Goal: Find specific page/section: Find specific page/section

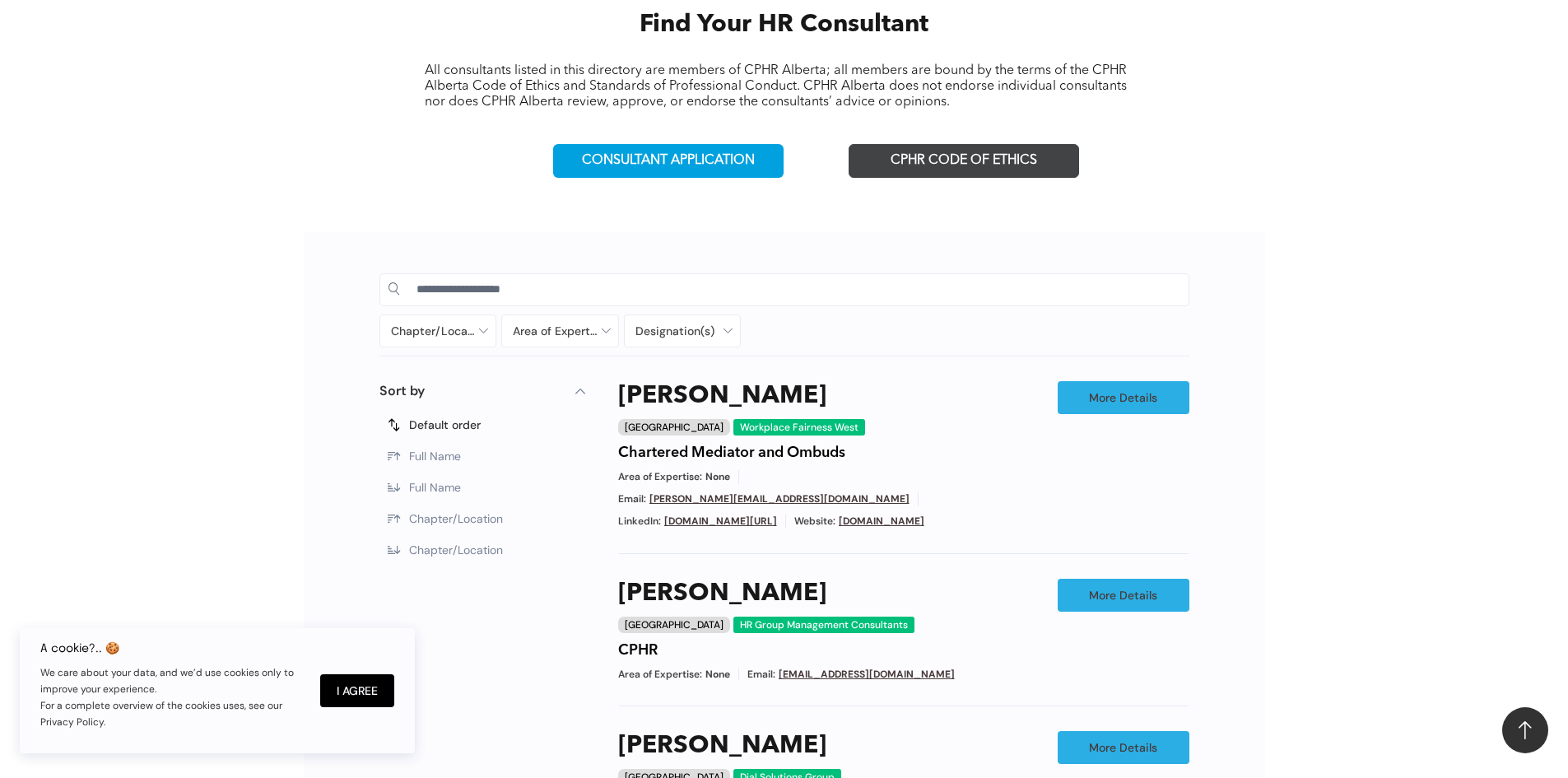
scroll to position [741, 0]
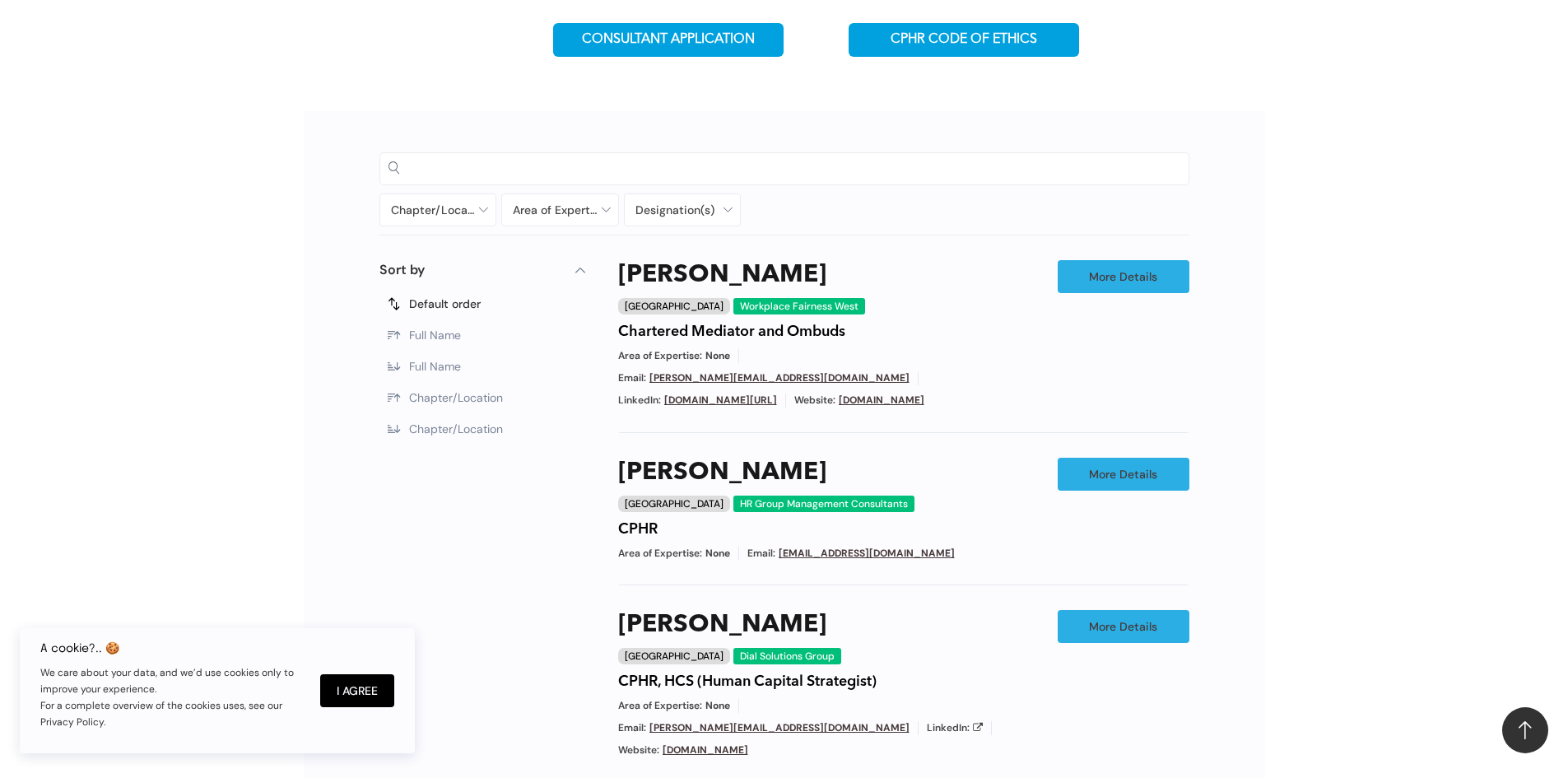
click at [492, 162] on input at bounding box center [799, 168] width 764 height 24
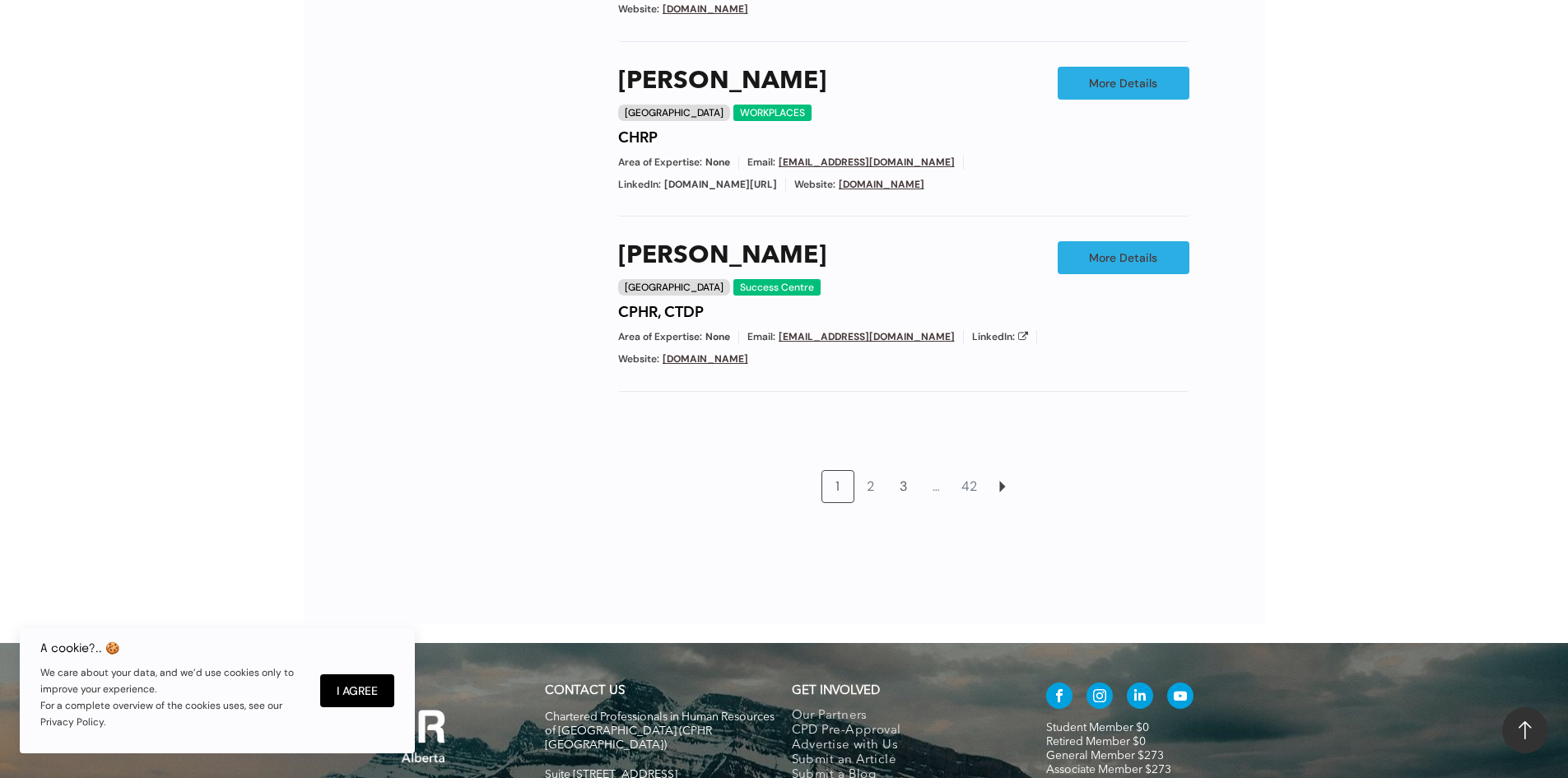
click at [902, 471] on link "3" at bounding box center [904, 487] width 31 height 31
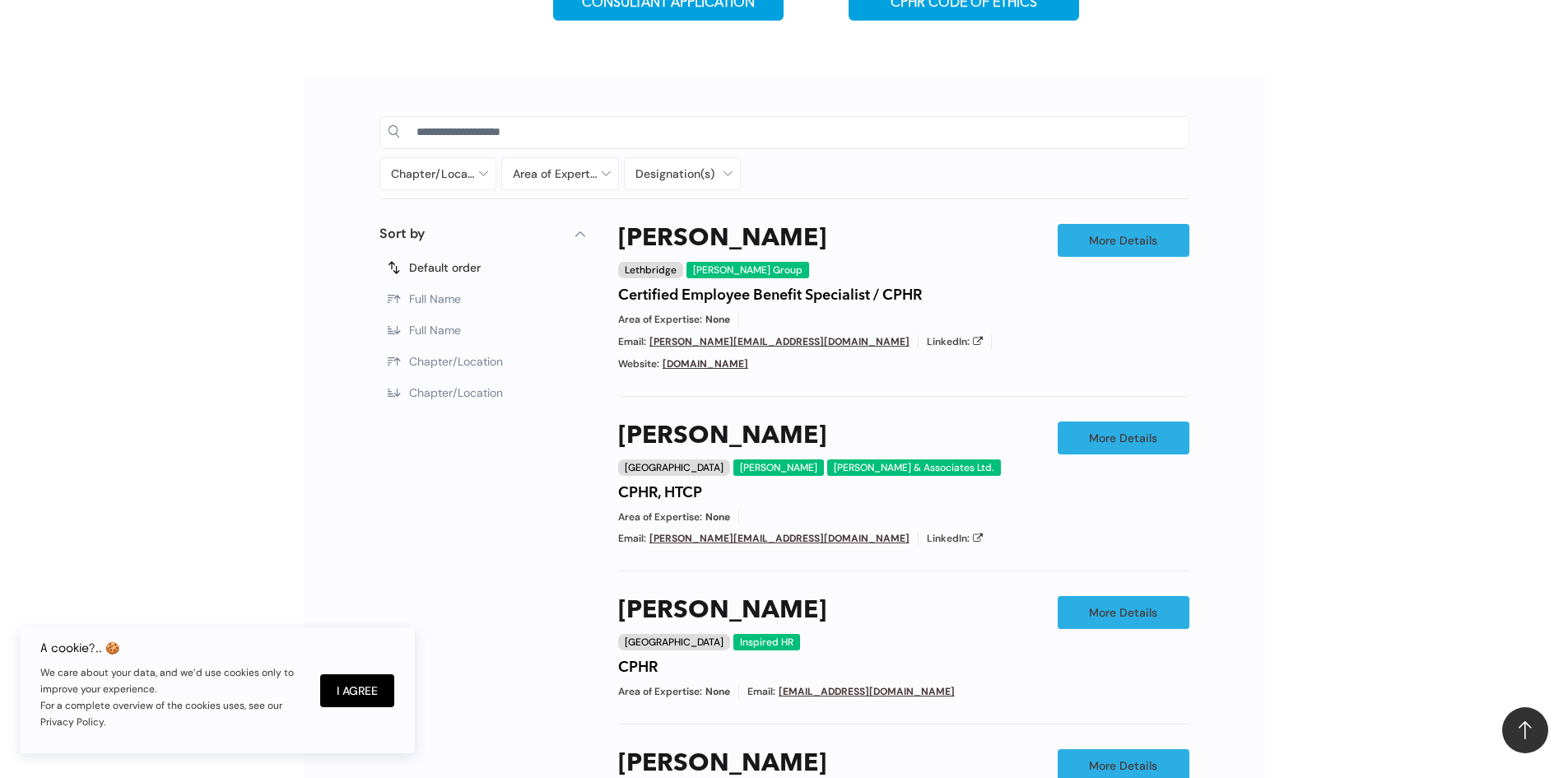
scroll to position [686, 0]
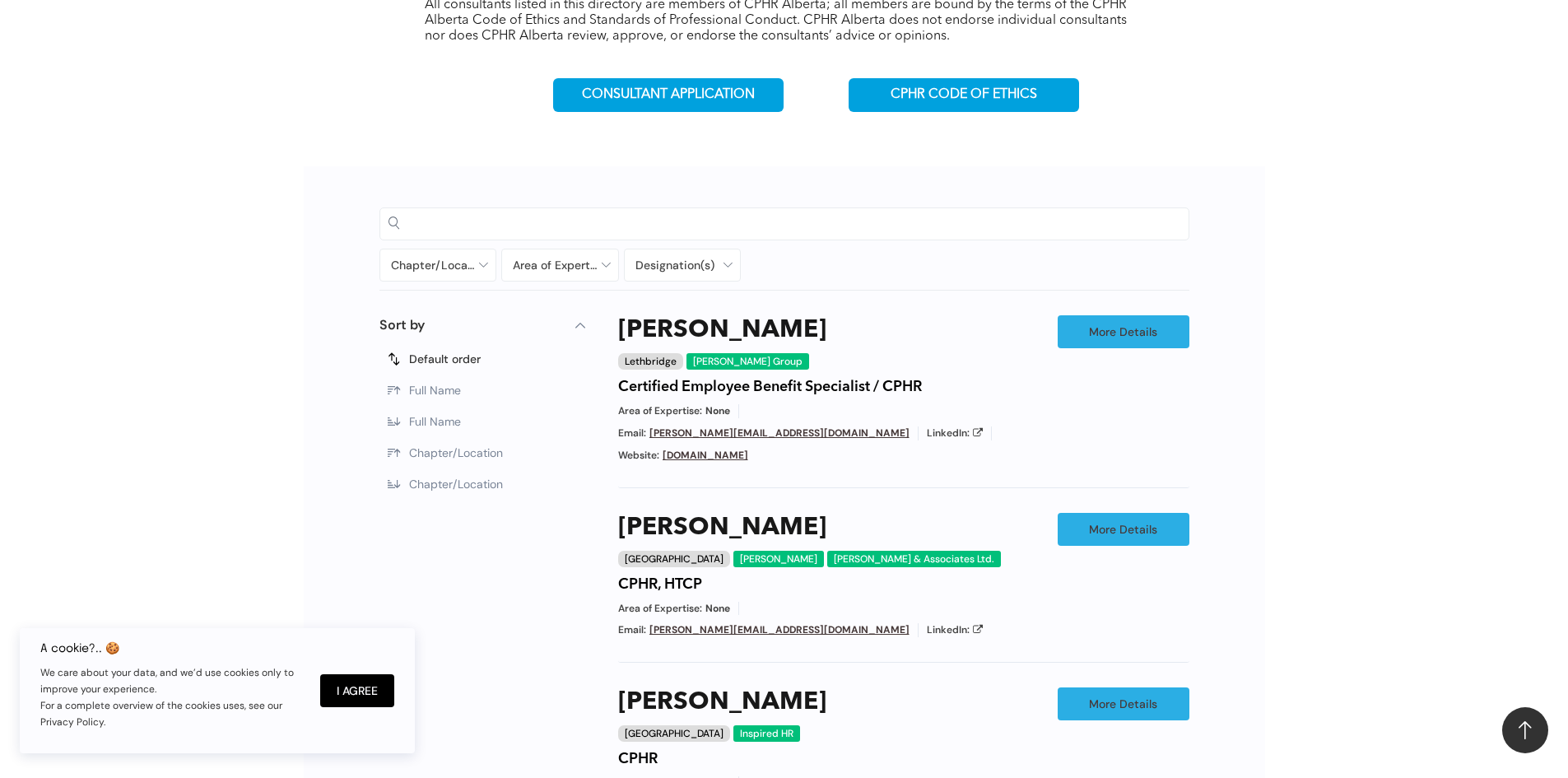
click at [605, 233] on input at bounding box center [799, 223] width 764 height 24
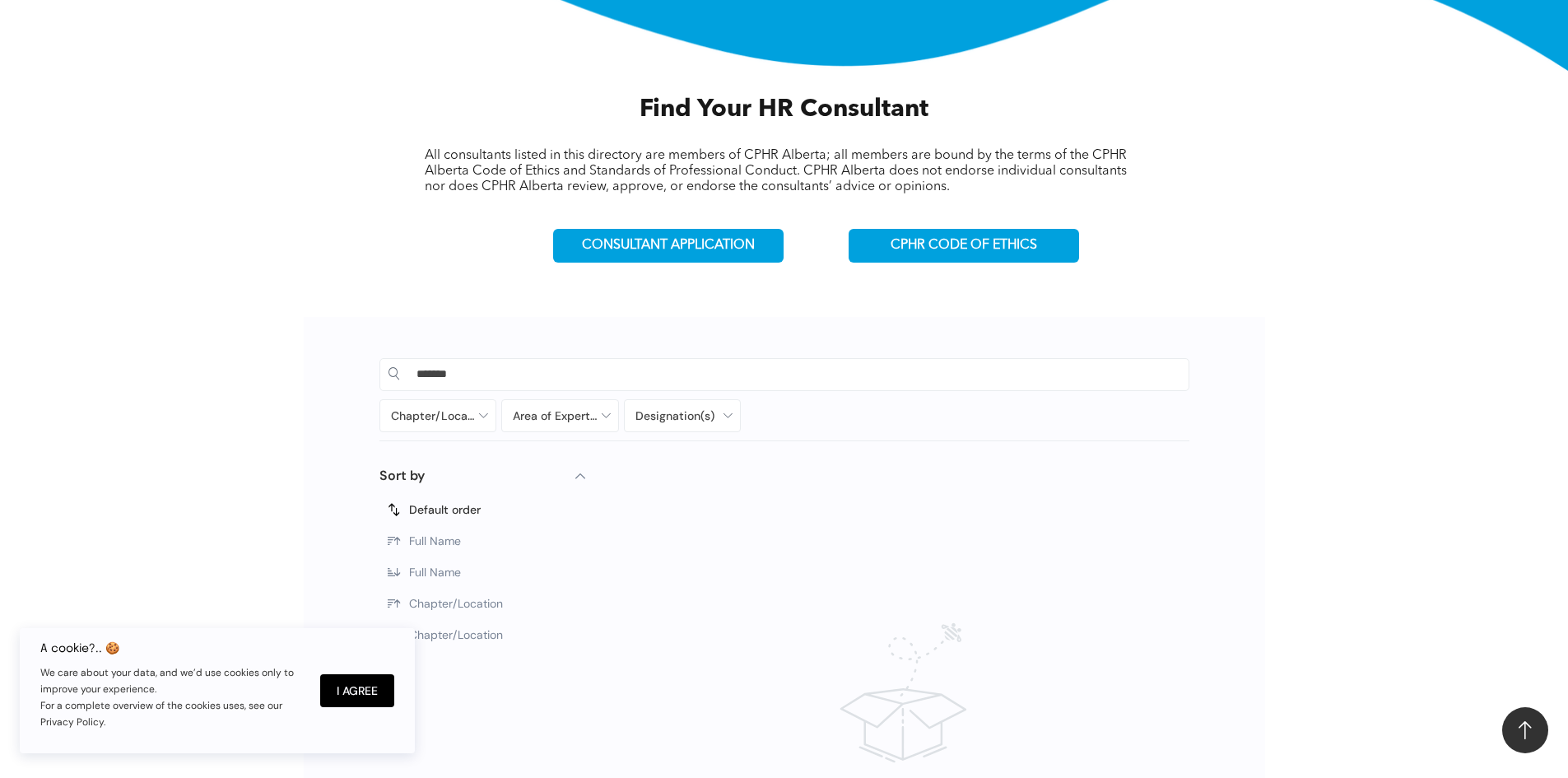
scroll to position [357, 0]
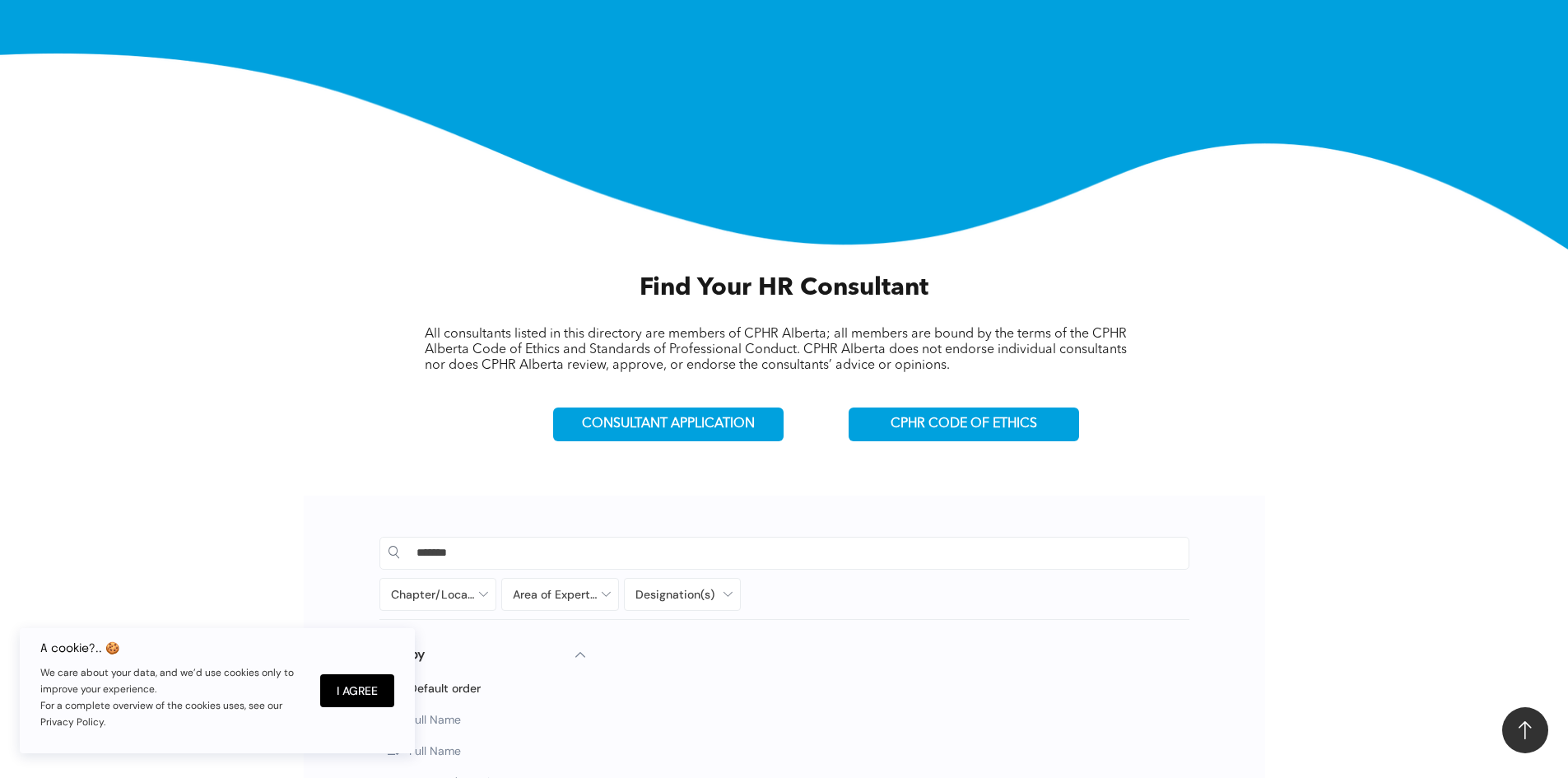
type input "*"
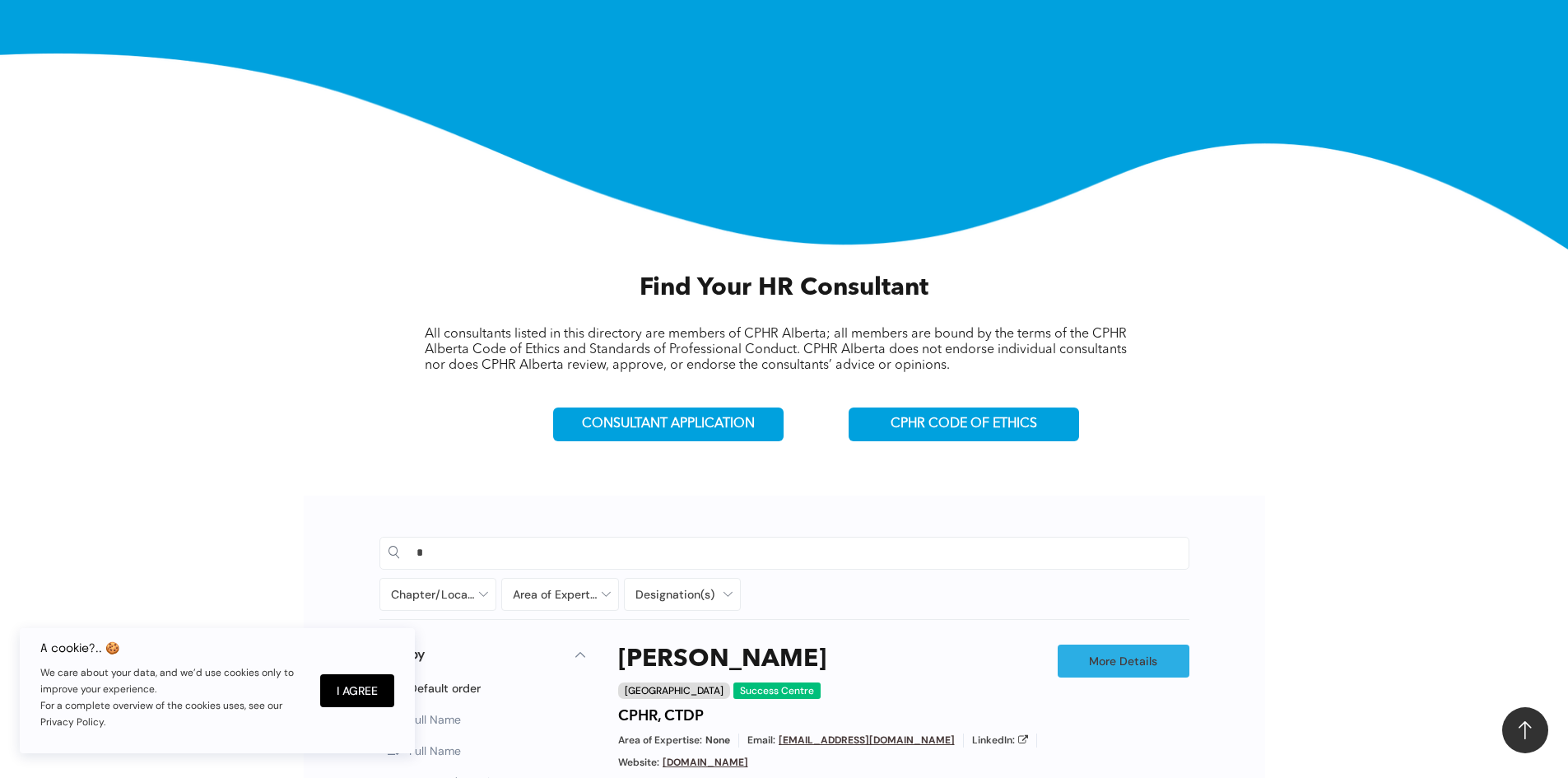
scroll to position [686, 0]
